Goal: Task Accomplishment & Management: Complete application form

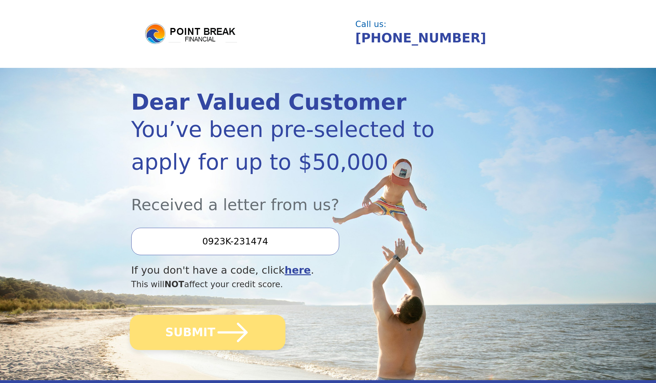
click at [211, 330] on button "SUBMIT" at bounding box center [208, 331] width 156 height 35
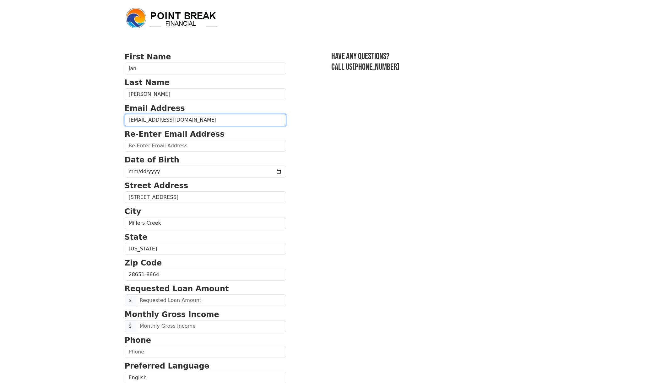
type input "jkilby2417@gmail.com"
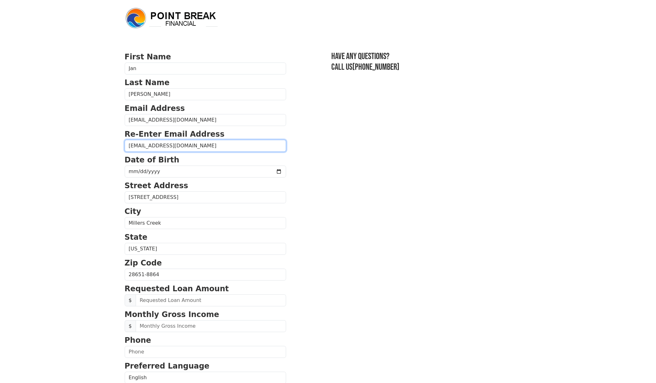
type input "jkilby2417@gmail.com"
click at [167, 171] on input "date" at bounding box center [205, 171] width 161 height 12
click at [141, 169] on input "date" at bounding box center [205, 171] width 161 height 12
click at [154, 168] on input "date" at bounding box center [205, 171] width 161 height 12
click at [151, 169] on input "date" at bounding box center [205, 171] width 161 height 12
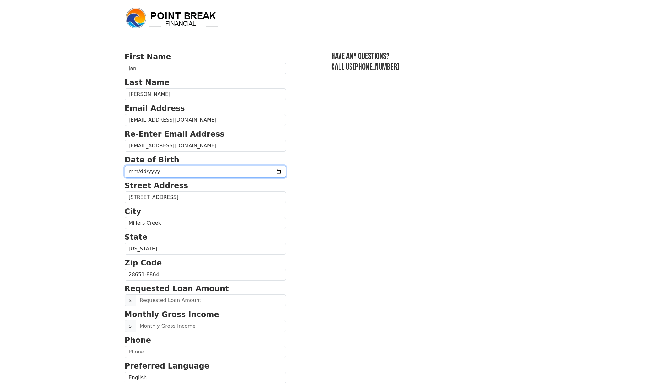
type input "1962-12-20"
click at [243, 188] on p "Street Address" at bounding box center [205, 185] width 161 height 11
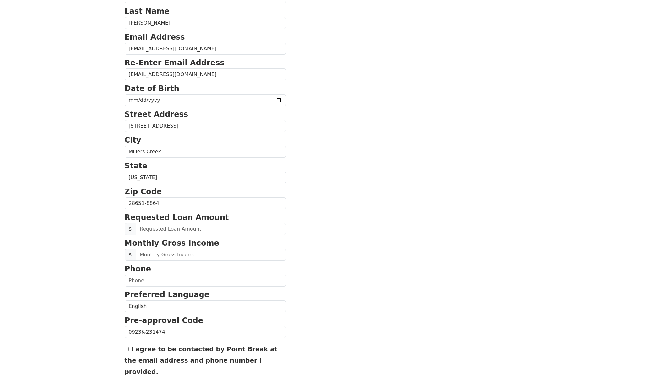
scroll to position [72, 0]
click at [173, 230] on input "text" at bounding box center [211, 229] width 150 height 12
click at [239, 257] on input "text" at bounding box center [211, 254] width 150 height 12
click at [151, 229] on input "5,000.00" at bounding box center [211, 229] width 150 height 12
type input "50,000.00"
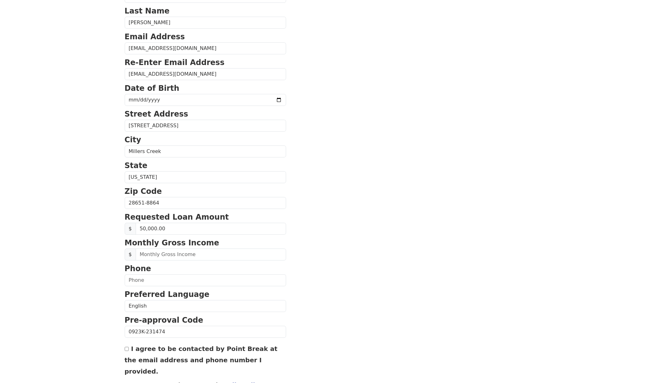
click at [204, 248] on p "Monthly Gross Income" at bounding box center [205, 242] width 161 height 11
click at [173, 253] on input "text" at bounding box center [211, 254] width 150 height 12
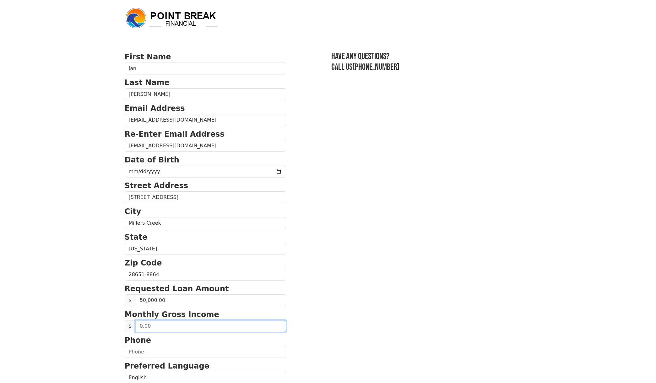
scroll to position [0, 0]
drag, startPoint x: 160, startPoint y: 324, endPoint x: 125, endPoint y: 324, distance: 34.8
click at [125, 324] on div "$" at bounding box center [205, 326] width 161 height 12
type input "6,930.00"
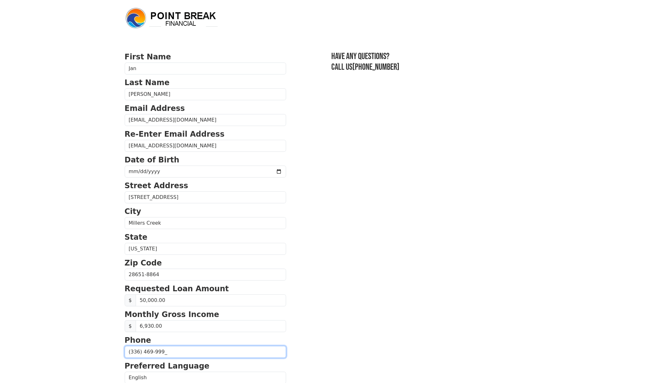
type input "(336) 469-9994"
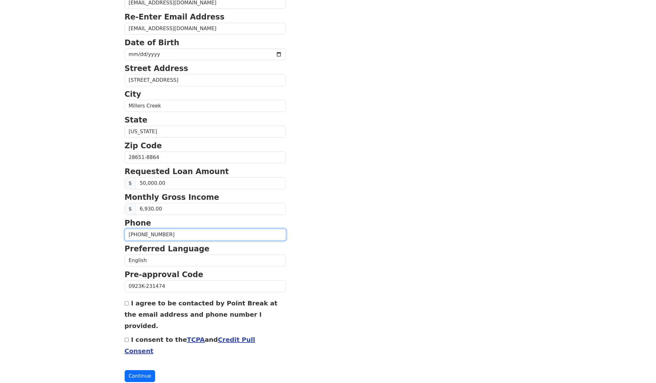
scroll to position [117, 0]
click at [127, 303] on input "I agree to be contacted by Point Break at the email address and phone number I …" at bounding box center [127, 303] width 4 height 4
checkbox input "true"
click at [127, 338] on input "I consent to the TCPA and Credit Pull Consent" at bounding box center [127, 340] width 4 height 4
checkbox input "true"
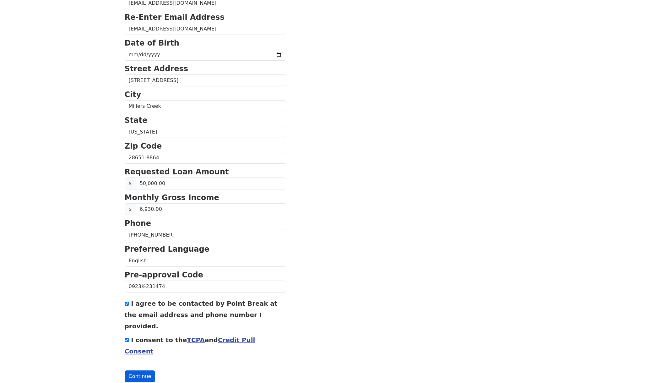
click at [140, 370] on button "Continue" at bounding box center [140, 376] width 31 height 12
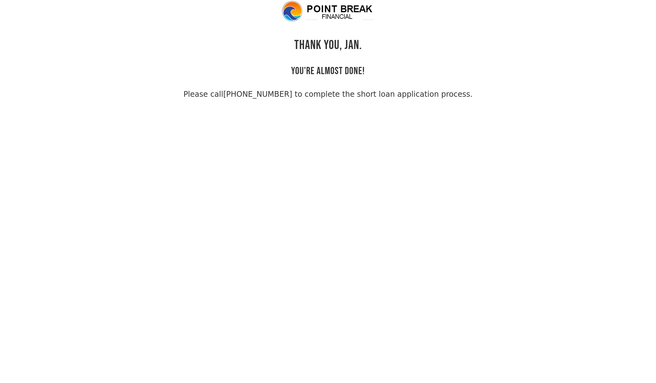
scroll to position [15, 0]
